Goal: Transaction & Acquisition: Purchase product/service

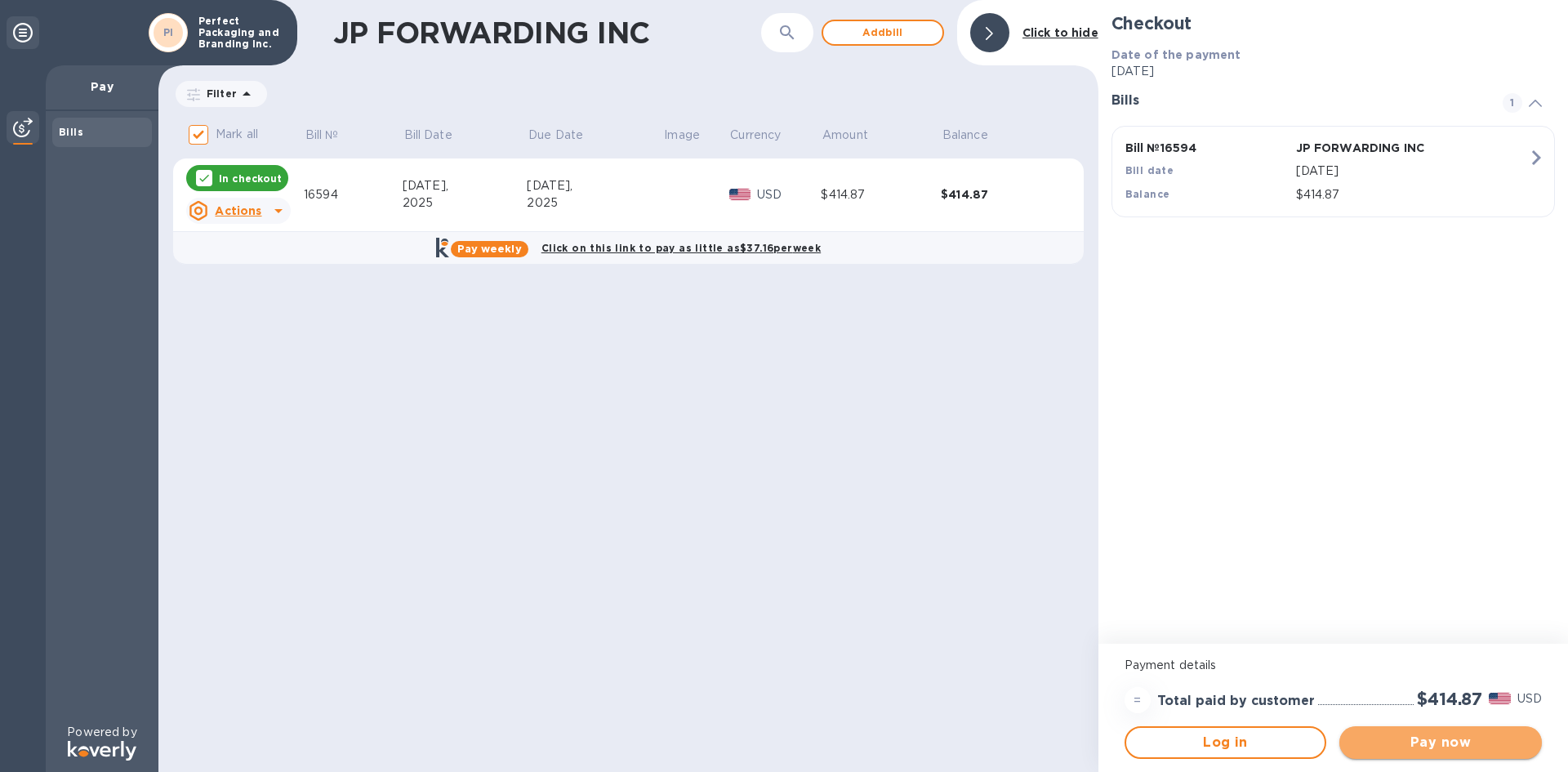
click at [1514, 739] on span "Pay now" at bounding box center [1441, 743] width 176 height 20
drag, startPoint x: 1455, startPoint y: 739, endPoint x: 1397, endPoint y: 744, distance: 58.2
click at [1396, 742] on span "Pay now" at bounding box center [1441, 743] width 176 height 20
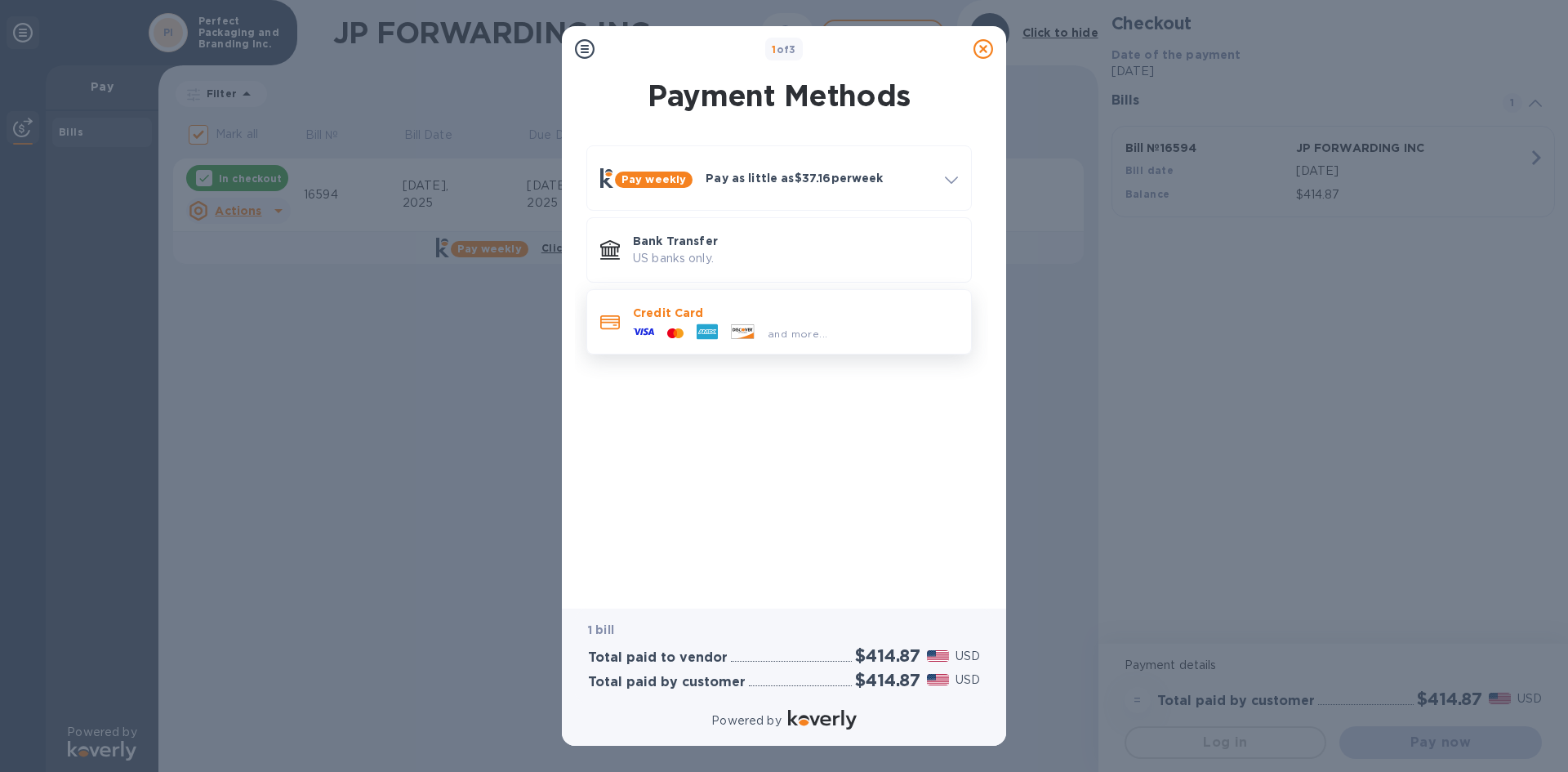
click at [708, 325] on icon at bounding box center [707, 331] width 21 height 15
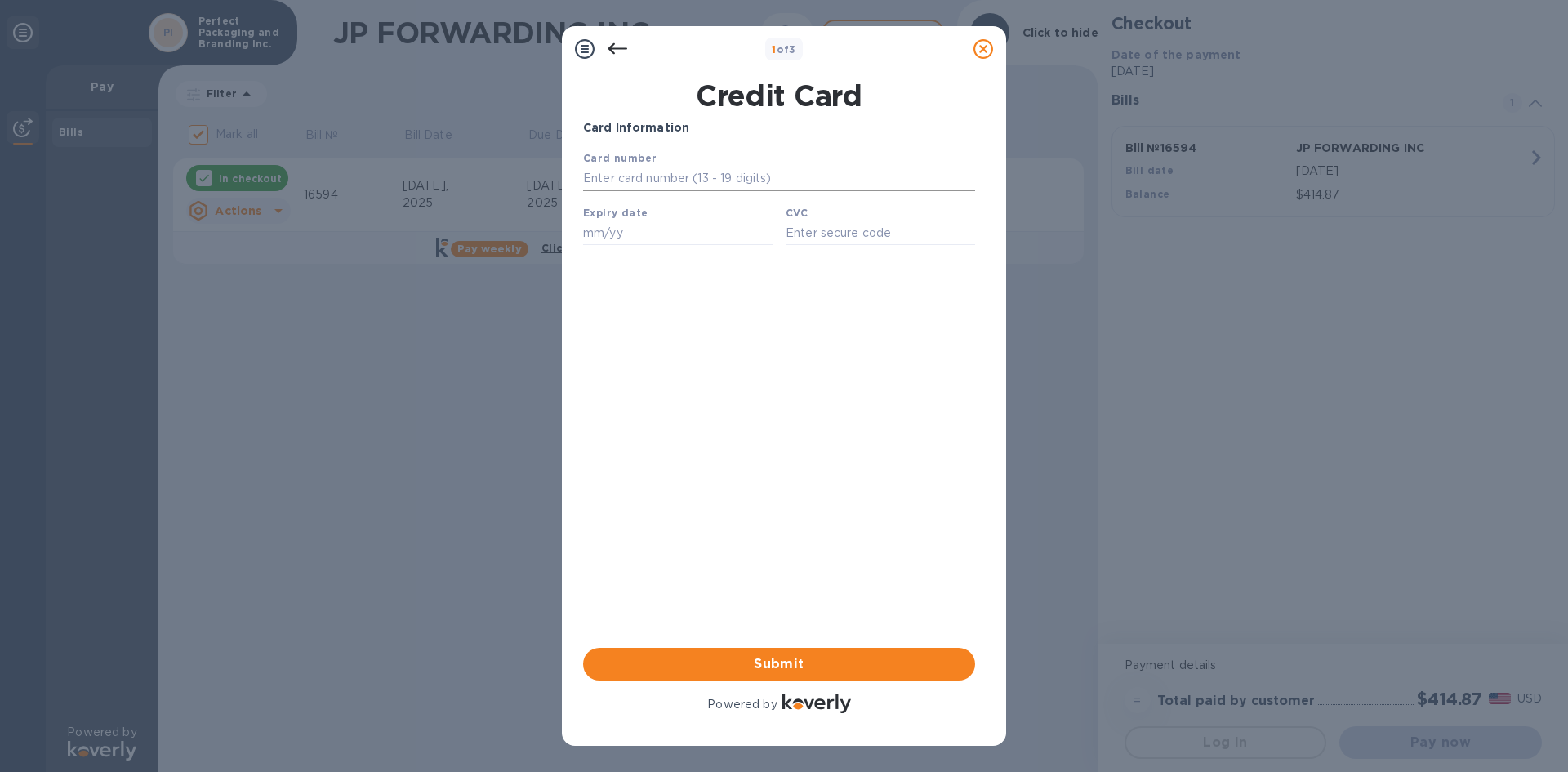
click at [650, 187] on input "text" at bounding box center [779, 179] width 392 height 25
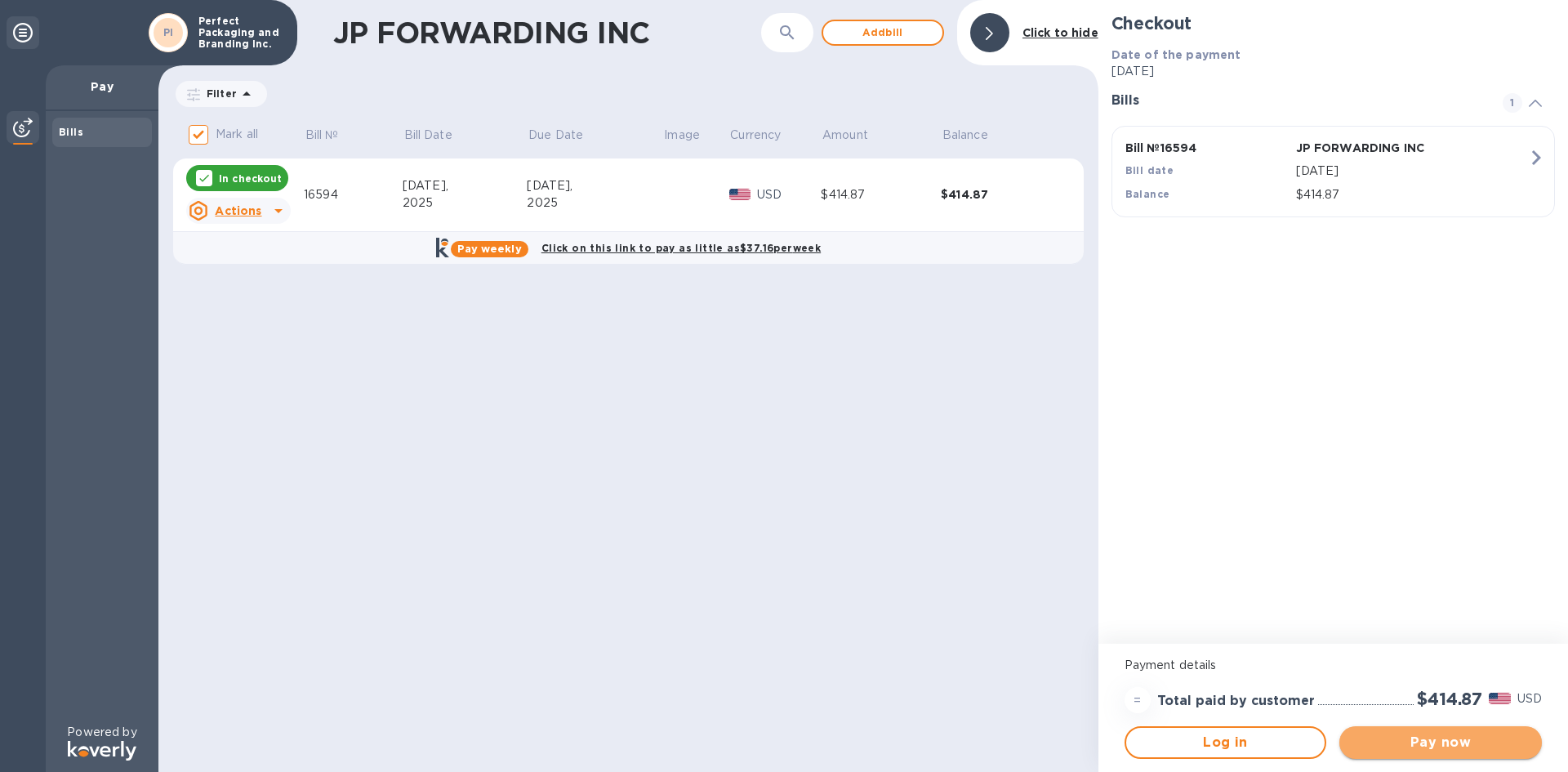
click at [1434, 744] on span "Pay now" at bounding box center [1441, 743] width 176 height 20
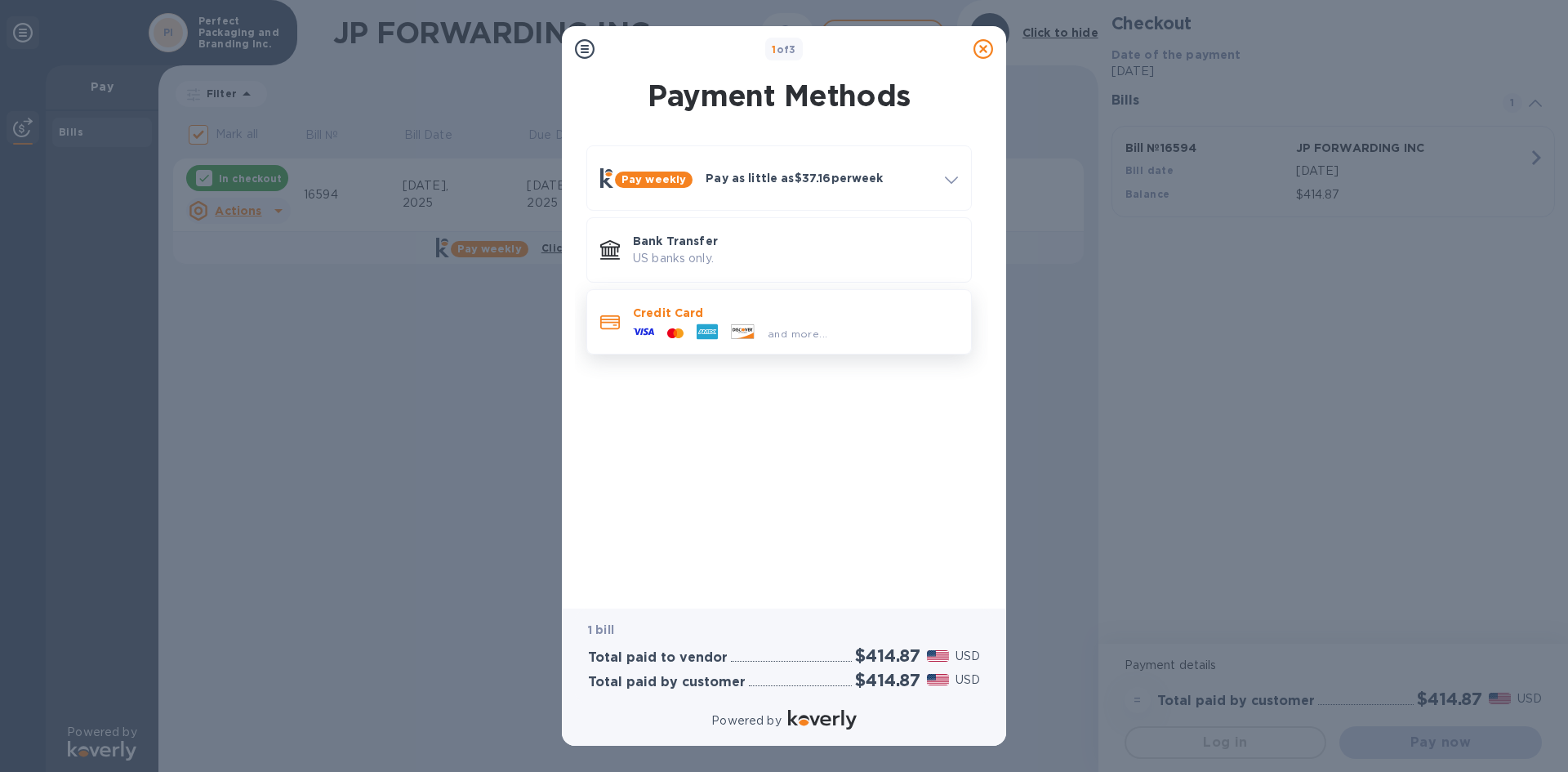
click at [646, 328] on icon at bounding box center [644, 331] width 21 height 21
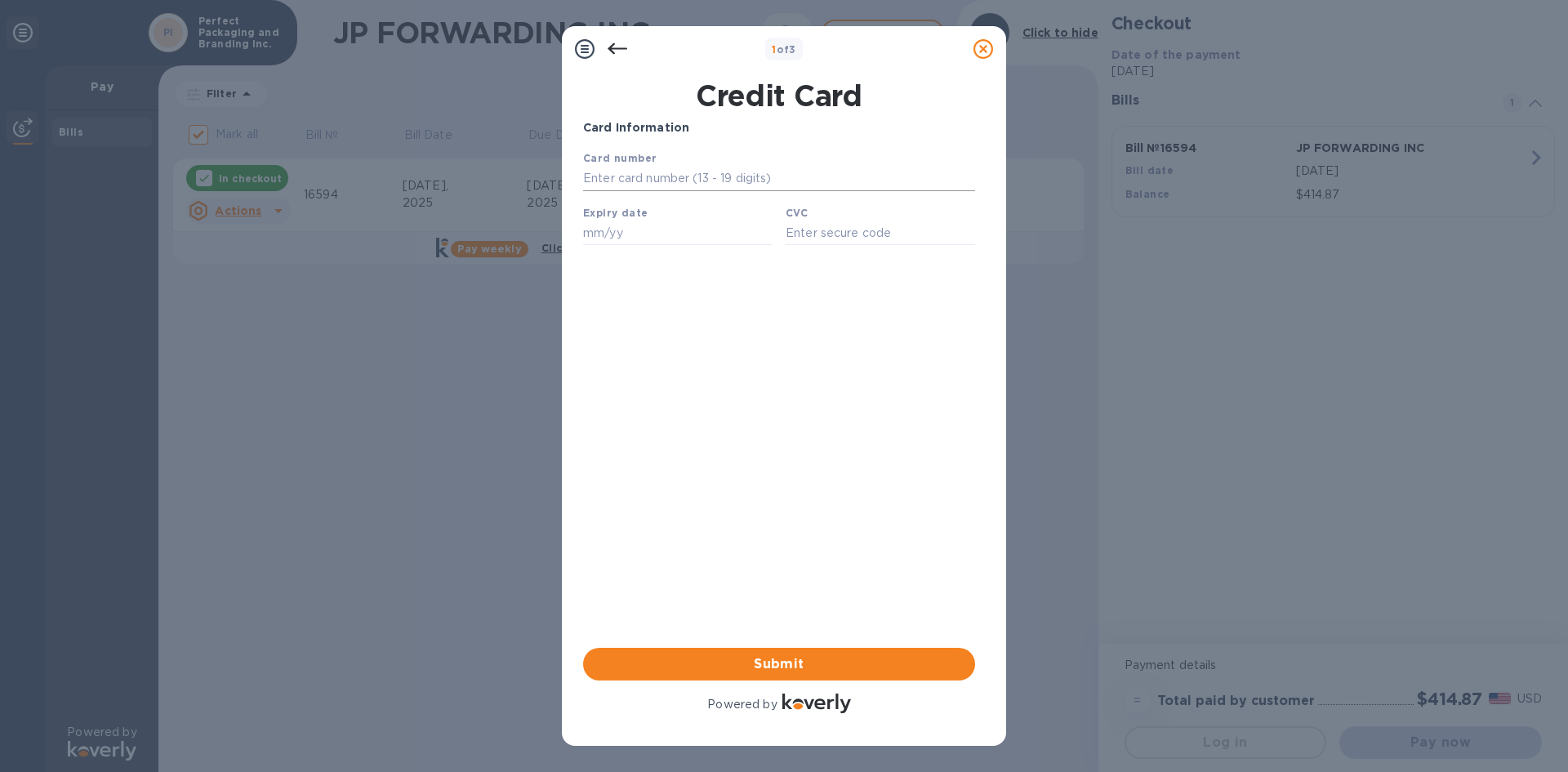
click at [623, 177] on input "text" at bounding box center [779, 179] width 392 height 25
type input "[CREDIT_CARD_NUMBER]"
type input "06/28"
type input "3687"
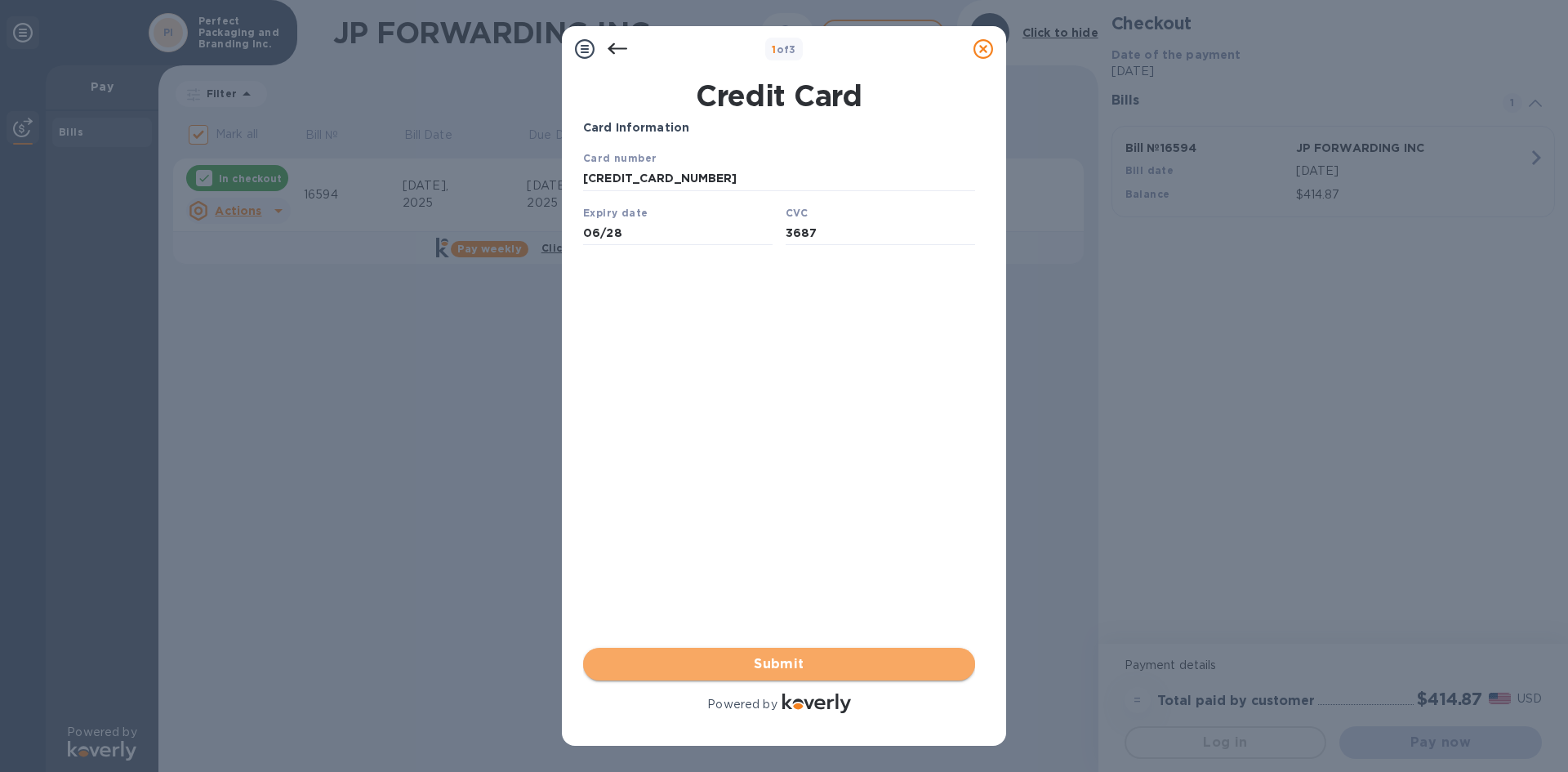
click at [842, 660] on span "Submit" at bounding box center [779, 664] width 366 height 20
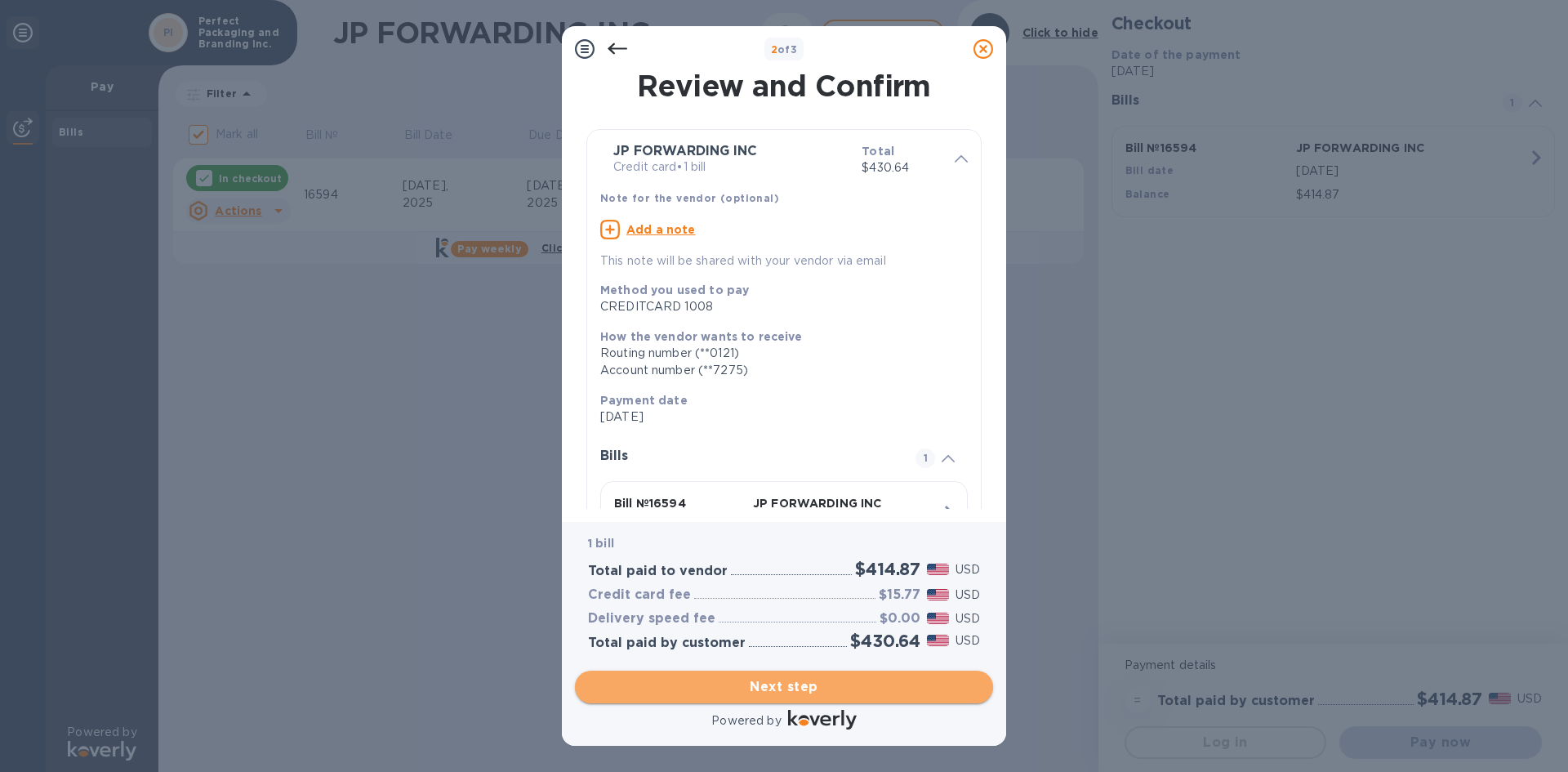
click at [805, 689] on span "Next step" at bounding box center [784, 687] width 392 height 20
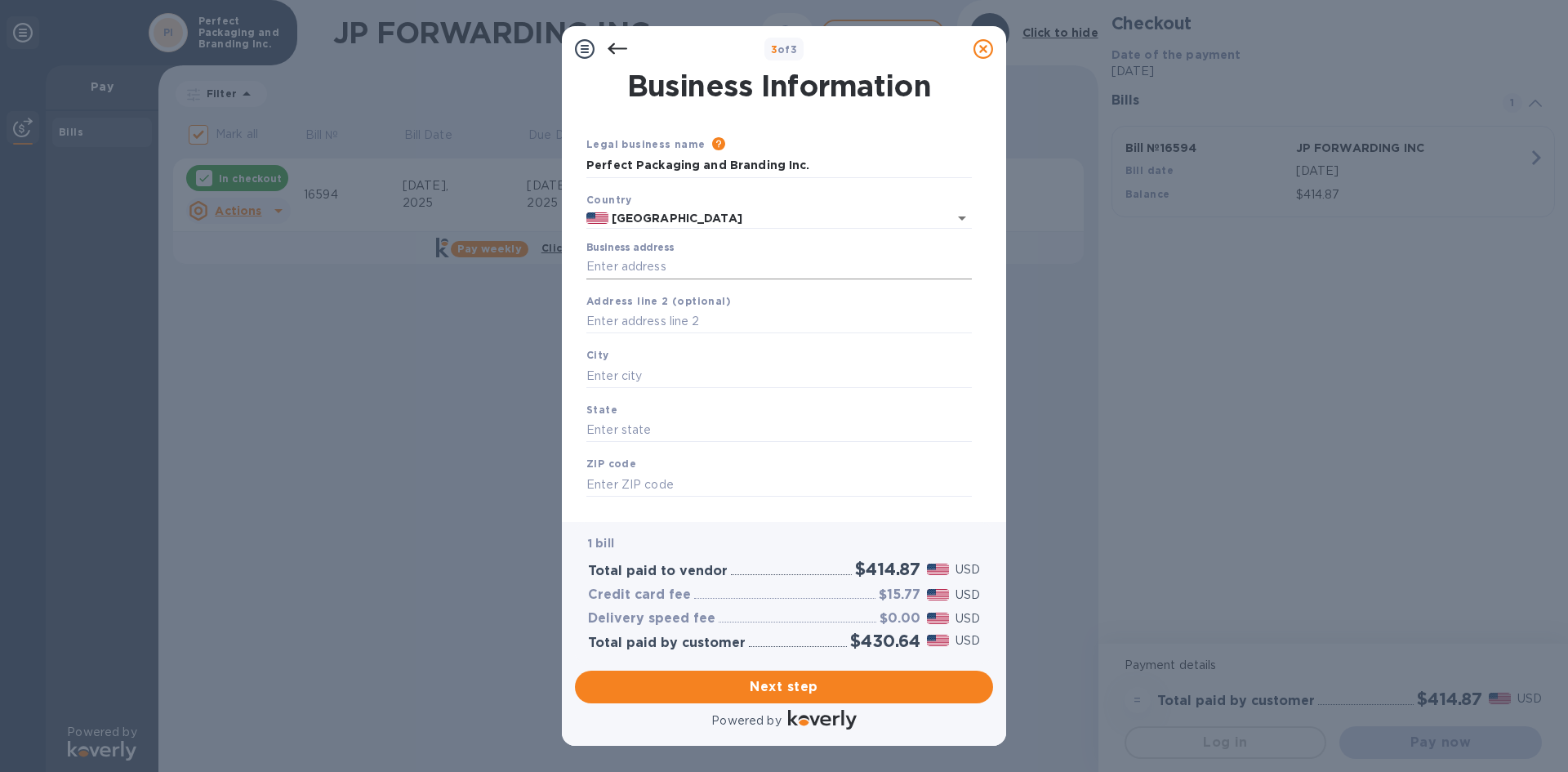
click at [668, 271] on input "Business address" at bounding box center [779, 267] width 386 height 25
type input "[STREET_ADDRESS]"
click at [627, 376] on input "text" at bounding box center [779, 376] width 386 height 25
type input "Monroe"
click at [651, 432] on input "text" at bounding box center [779, 431] width 386 height 25
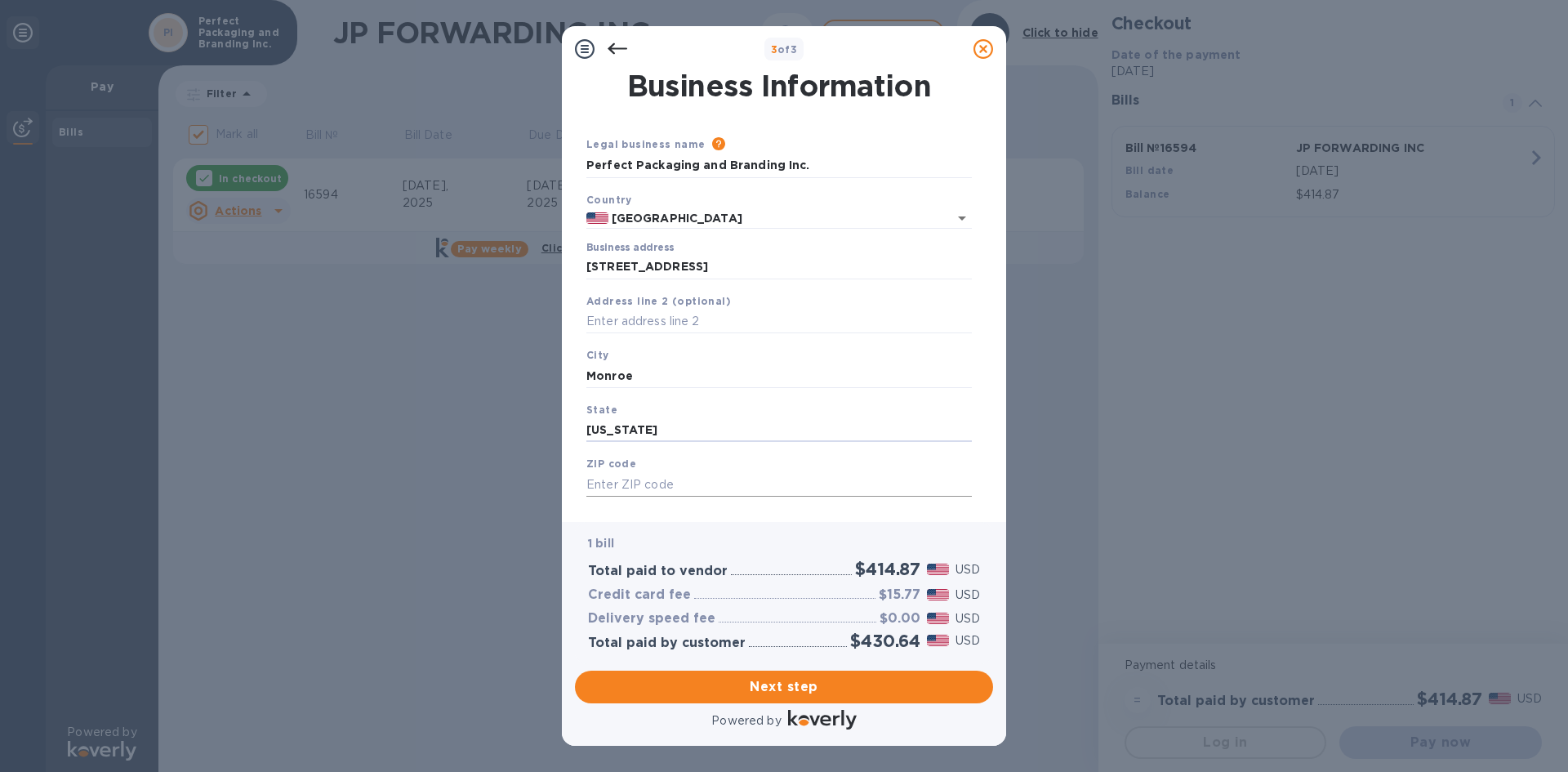
type input "[US_STATE]"
click at [692, 486] on input "text" at bounding box center [779, 484] width 386 height 25
type input "10950"
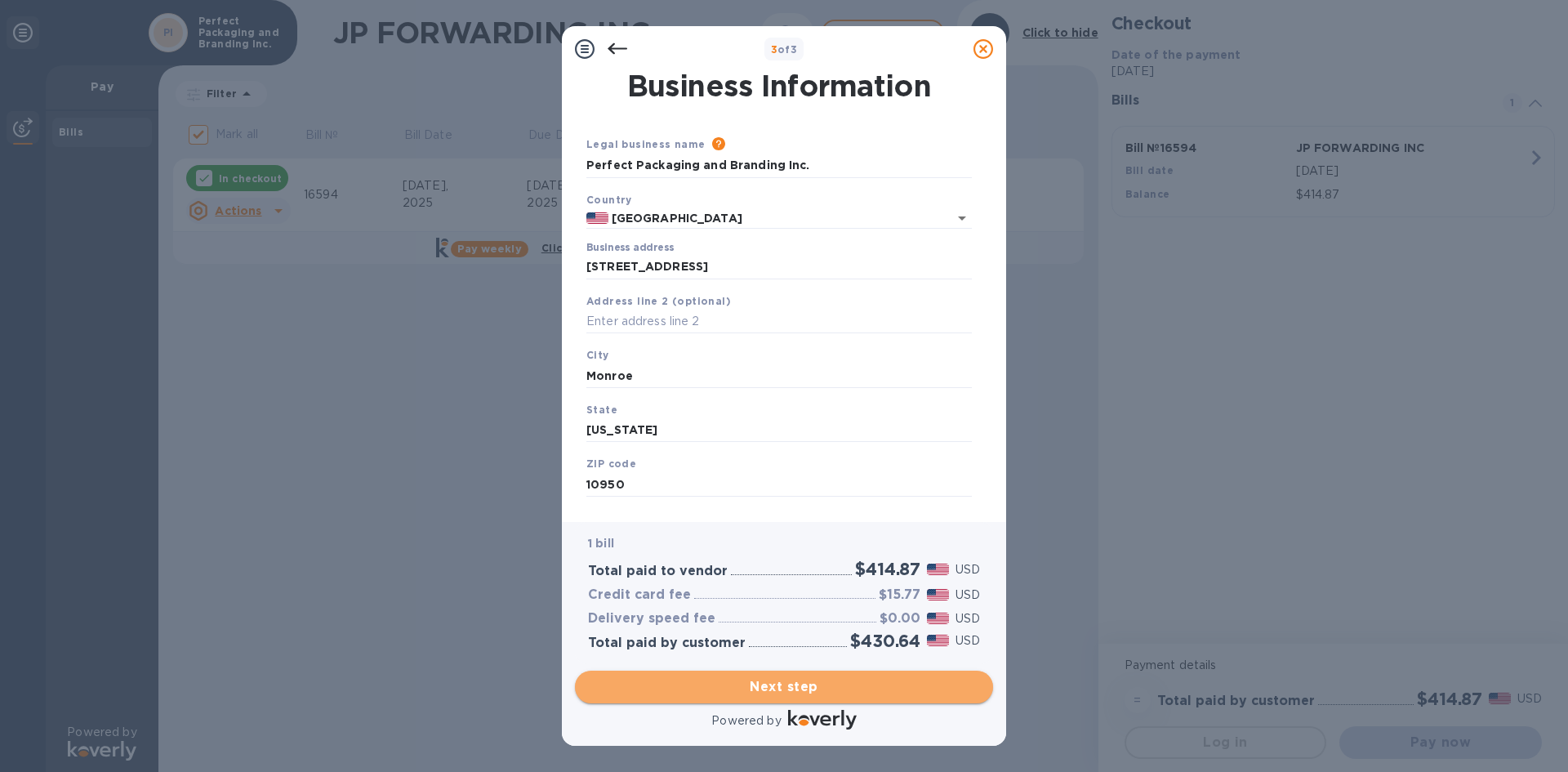
click at [788, 686] on span "Next step" at bounding box center [784, 687] width 392 height 20
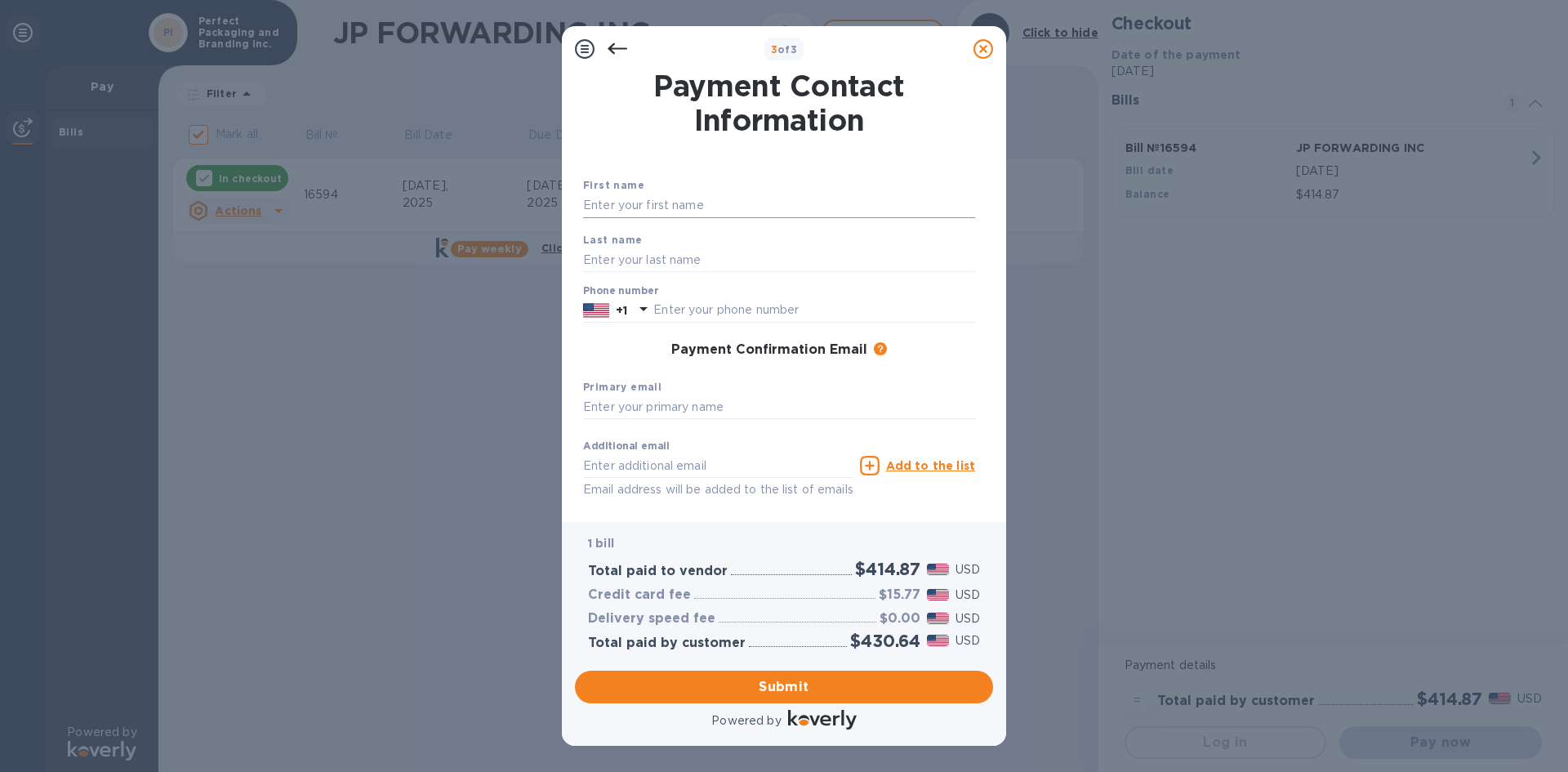
click at [637, 202] on input "text" at bounding box center [779, 206] width 392 height 25
type input "[PERSON_NAME]"
type input "9176605426"
type input "[EMAIL_ADDRESS][DOMAIN_NAME]"
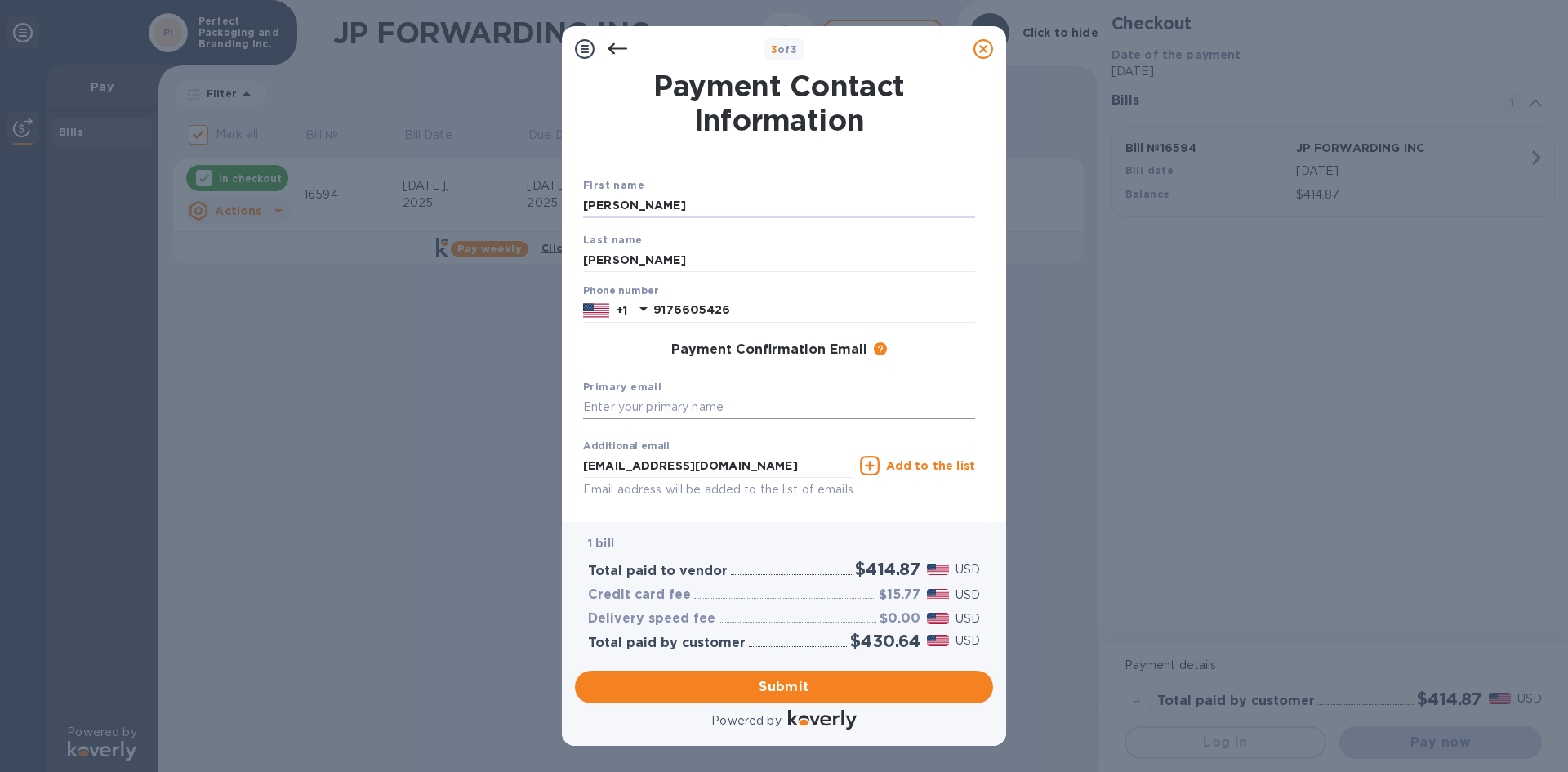
click at [646, 406] on input "text" at bounding box center [779, 408] width 392 height 25
paste input "[EMAIL_ADDRESS][DOMAIN_NAME]"
type input "[EMAIL_ADDRESS][DOMAIN_NAME]"
click at [786, 678] on span "Submit" at bounding box center [784, 687] width 392 height 20
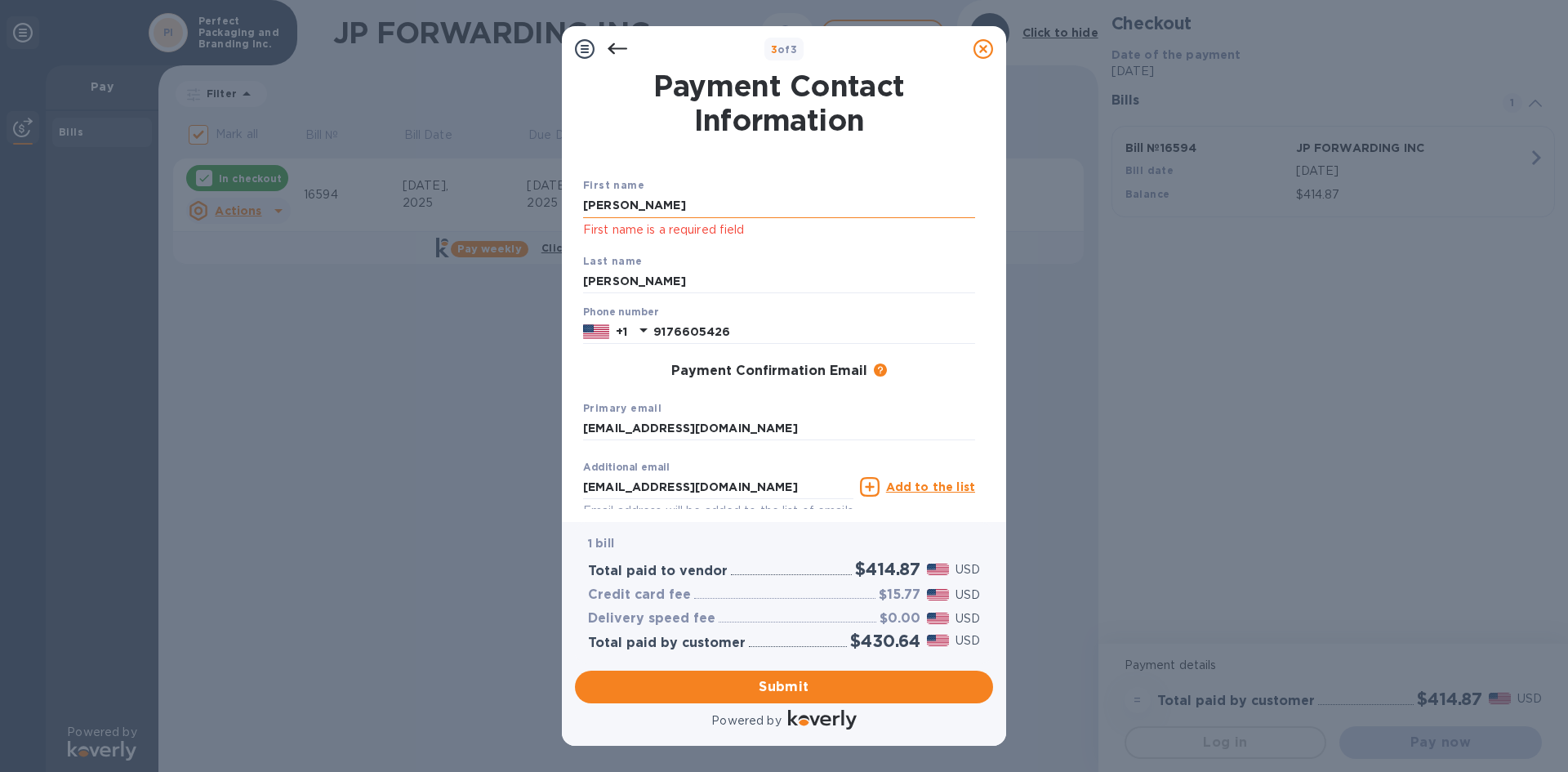
click at [671, 203] on input "[PERSON_NAME]" at bounding box center [779, 206] width 392 height 25
click at [743, 244] on div "First name [PERSON_NAME] First name is a required field" at bounding box center [779, 207] width 405 height 76
drag, startPoint x: 589, startPoint y: 203, endPoint x: 622, endPoint y: 208, distance: 33.4
click at [622, 208] on input "[PERSON_NAME]" at bounding box center [779, 206] width 392 height 25
type input "[PERSON_NAME]"
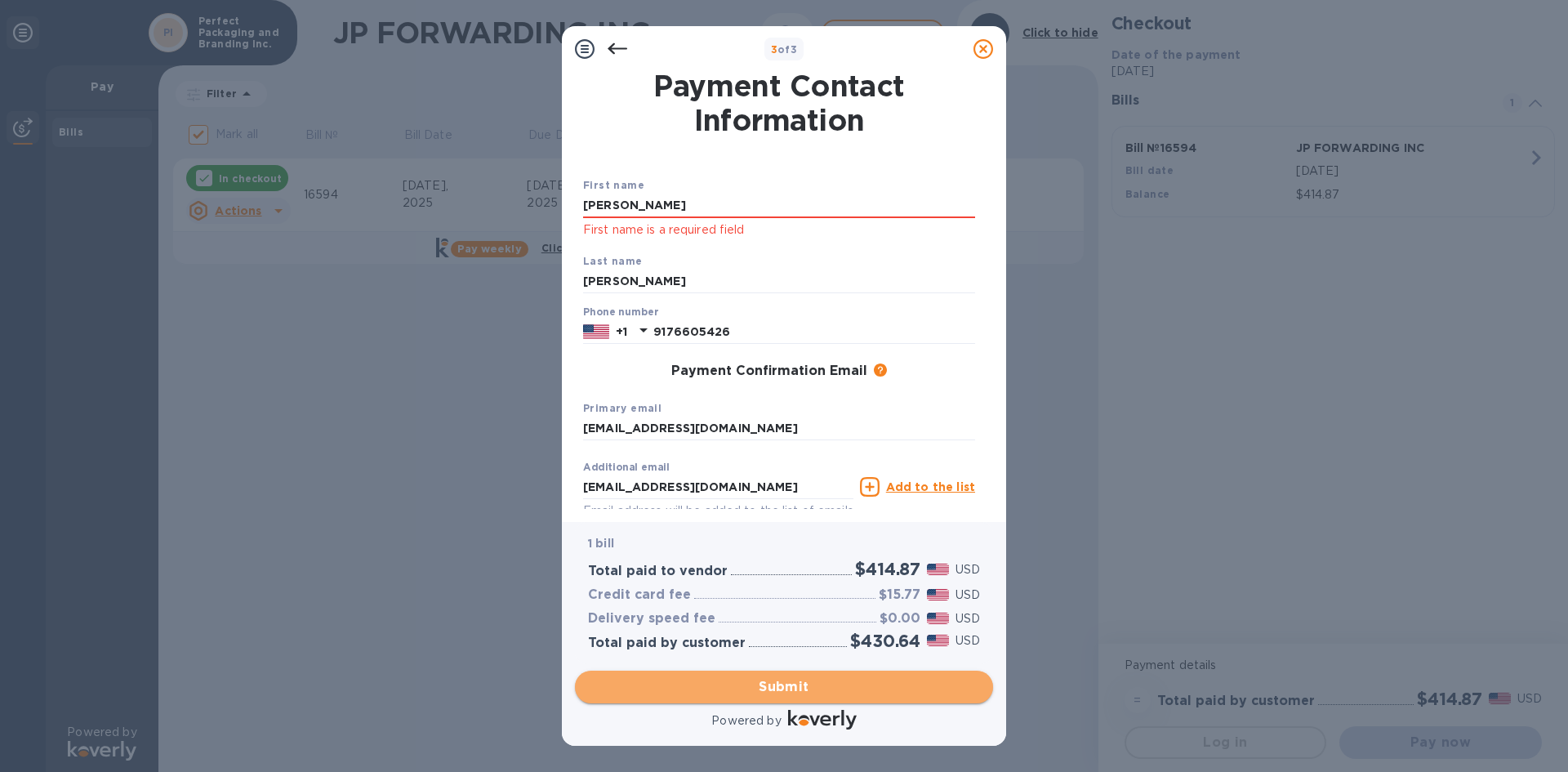
click at [806, 691] on span "Submit" at bounding box center [784, 687] width 392 height 20
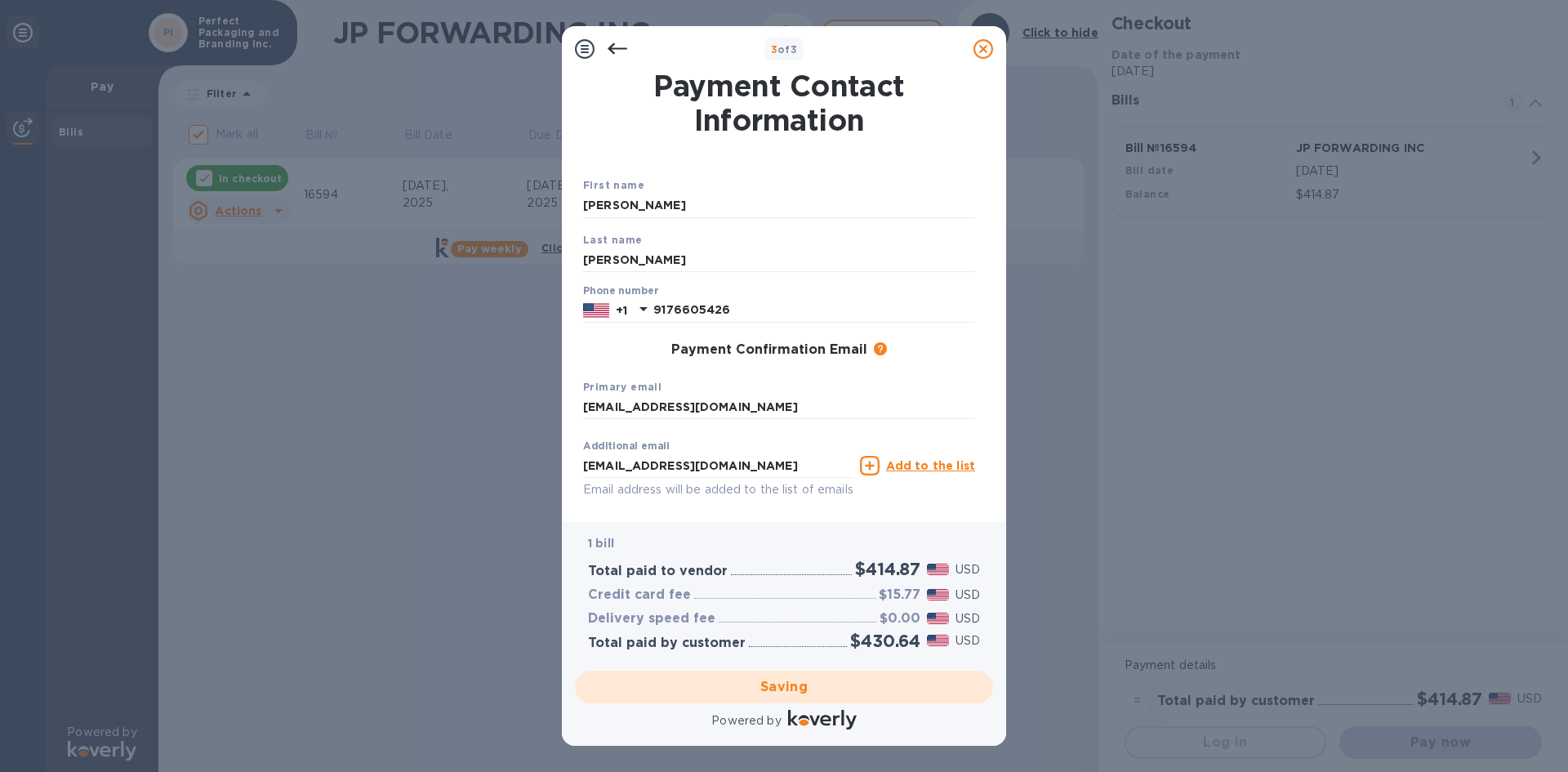
checkbox input "false"
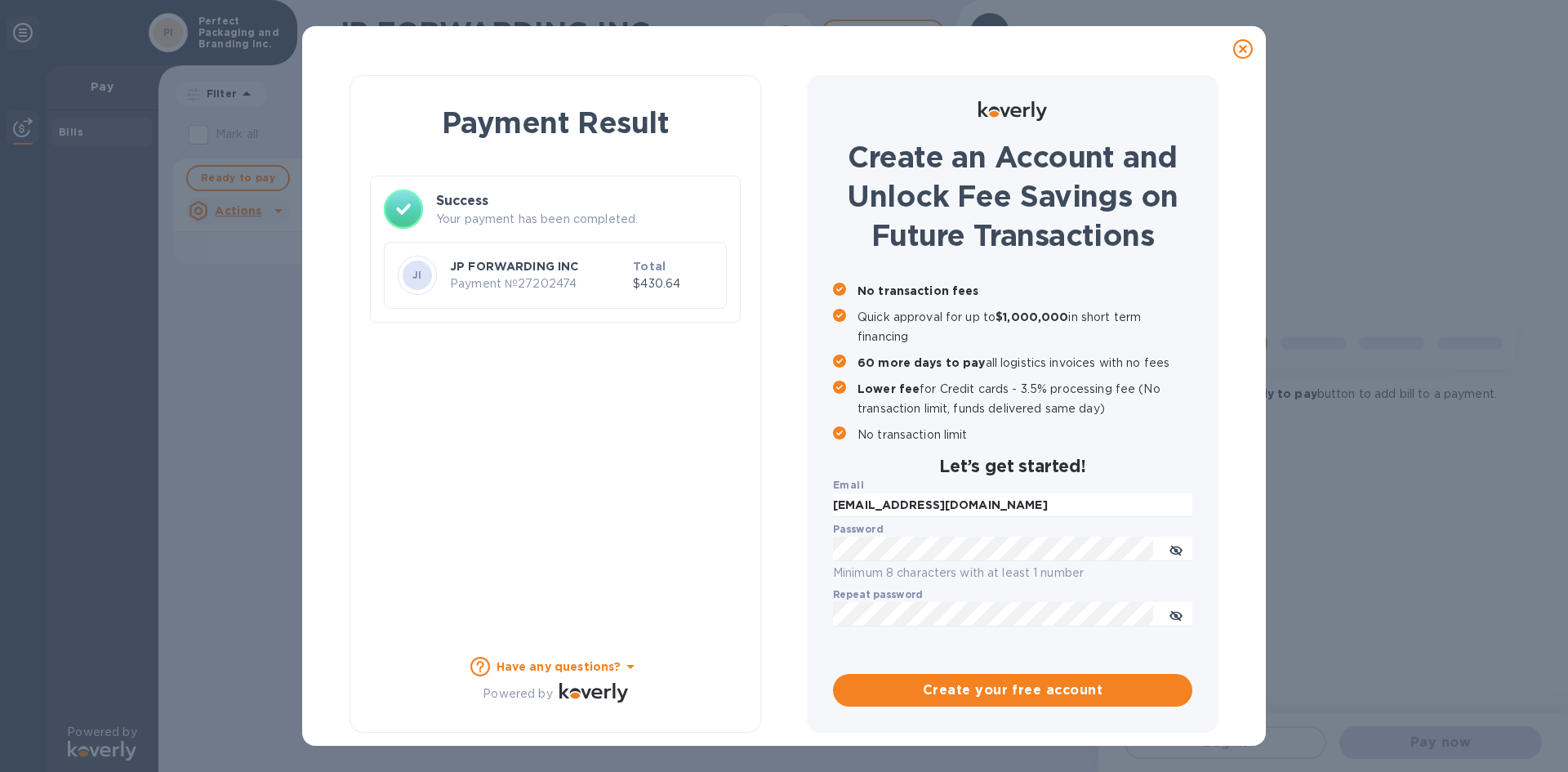
click at [989, 430] on div "No transaction fees Quick approval for up to $1,000,000 in short term financing…" at bounding box center [1013, 362] width 360 height 163
click at [622, 665] on icon at bounding box center [630, 666] width 20 height 20
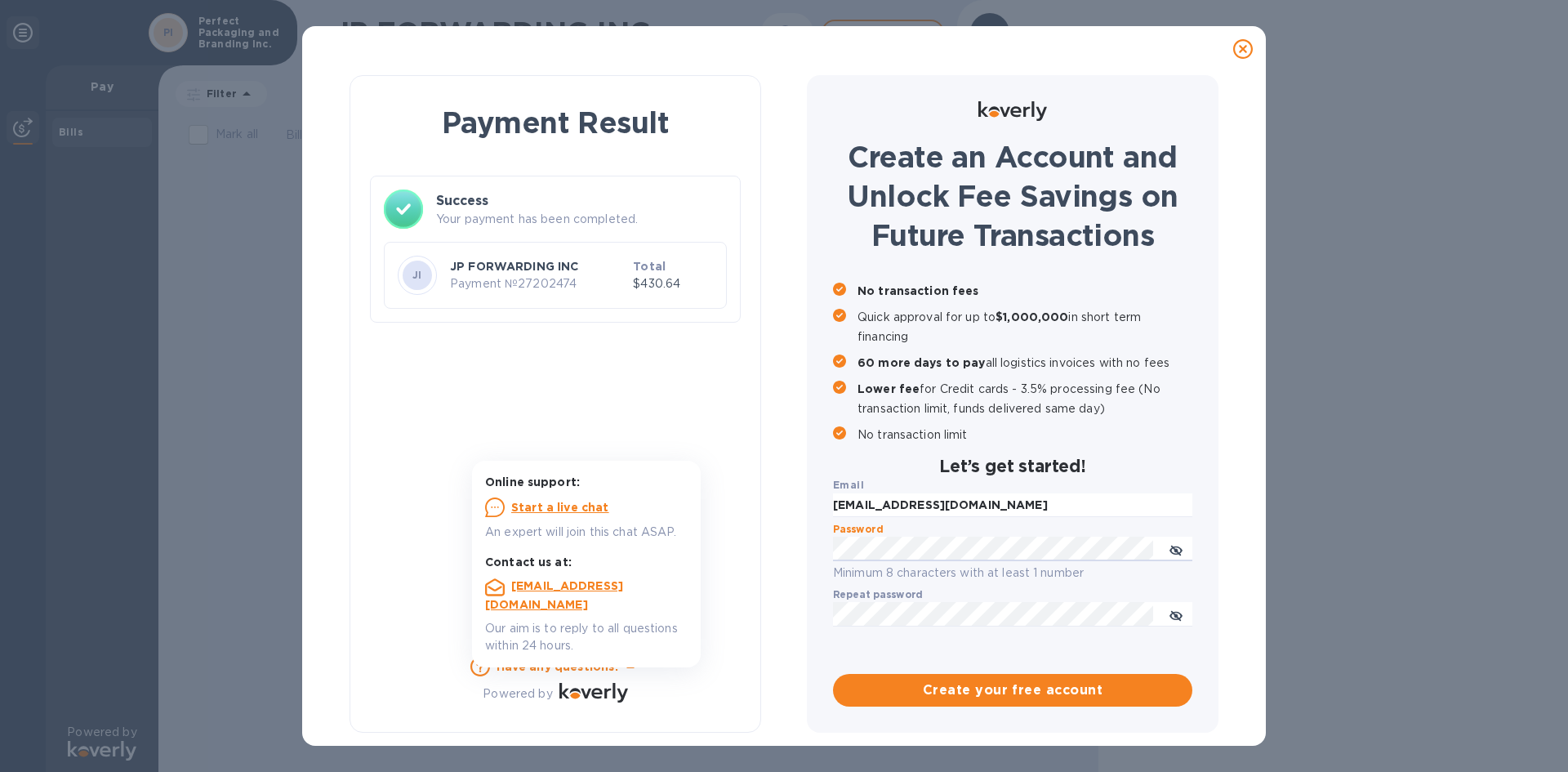
click at [792, 555] on div "Payment Result Success Your payment has been completed. [PERSON_NAME] JP FORWAR…" at bounding box center [784, 404] width 922 height 664
click at [1011, 684] on span "Create your free account" at bounding box center [1012, 690] width 333 height 20
